Goal: Information Seeking & Learning: Check status

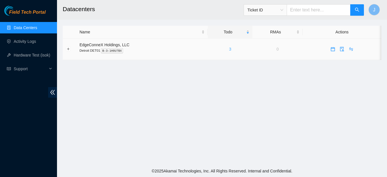
click at [229, 49] on link "3" at bounding box center [230, 49] width 2 height 5
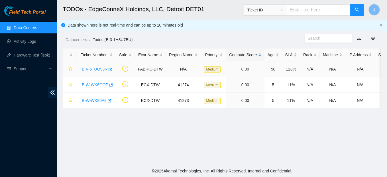
click at [91, 67] on link "B-V-5TUO93R" at bounding box center [95, 69] width 26 height 5
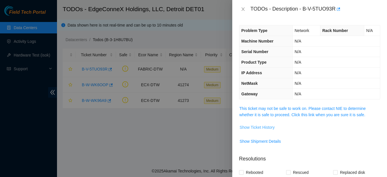
click at [261, 127] on span "Show Ticket History" at bounding box center [256, 127] width 35 height 6
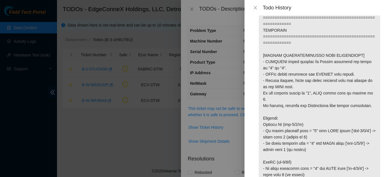
scroll to position [171, 0]
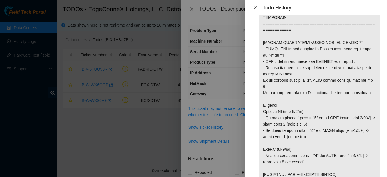
click at [256, 7] on icon "close" at bounding box center [254, 7] width 3 height 3
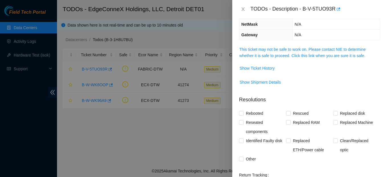
scroll to position [85, 0]
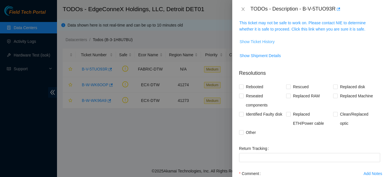
click at [257, 40] on span "Show Ticket History" at bounding box center [256, 41] width 35 height 6
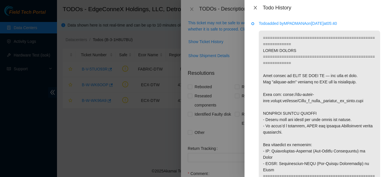
click at [255, 6] on icon "close" at bounding box center [255, 7] width 5 height 5
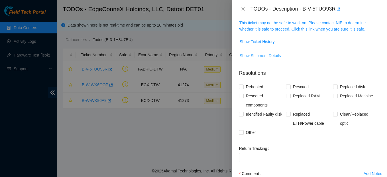
click at [257, 55] on span "Show Shipment Details" at bounding box center [259, 55] width 41 height 6
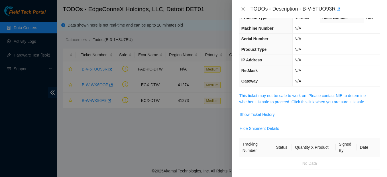
scroll to position [0, 0]
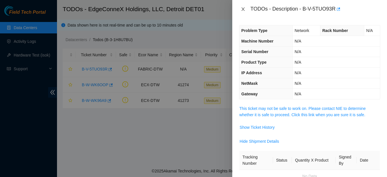
click at [243, 7] on icon "close" at bounding box center [243, 9] width 5 height 5
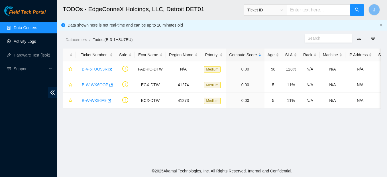
click at [21, 42] on link "Activity Logs" at bounding box center [25, 41] width 22 height 5
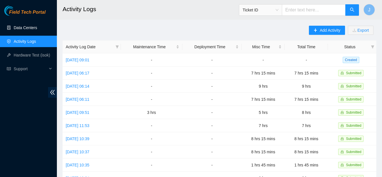
click at [21, 26] on link "Data Centers" at bounding box center [25, 27] width 23 height 5
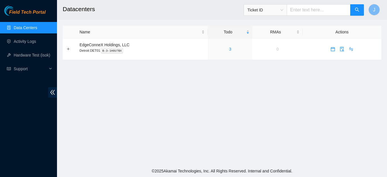
click at [21, 26] on link "Data Centers" at bounding box center [25, 27] width 23 height 5
